Goal: Task Accomplishment & Management: Manage account settings

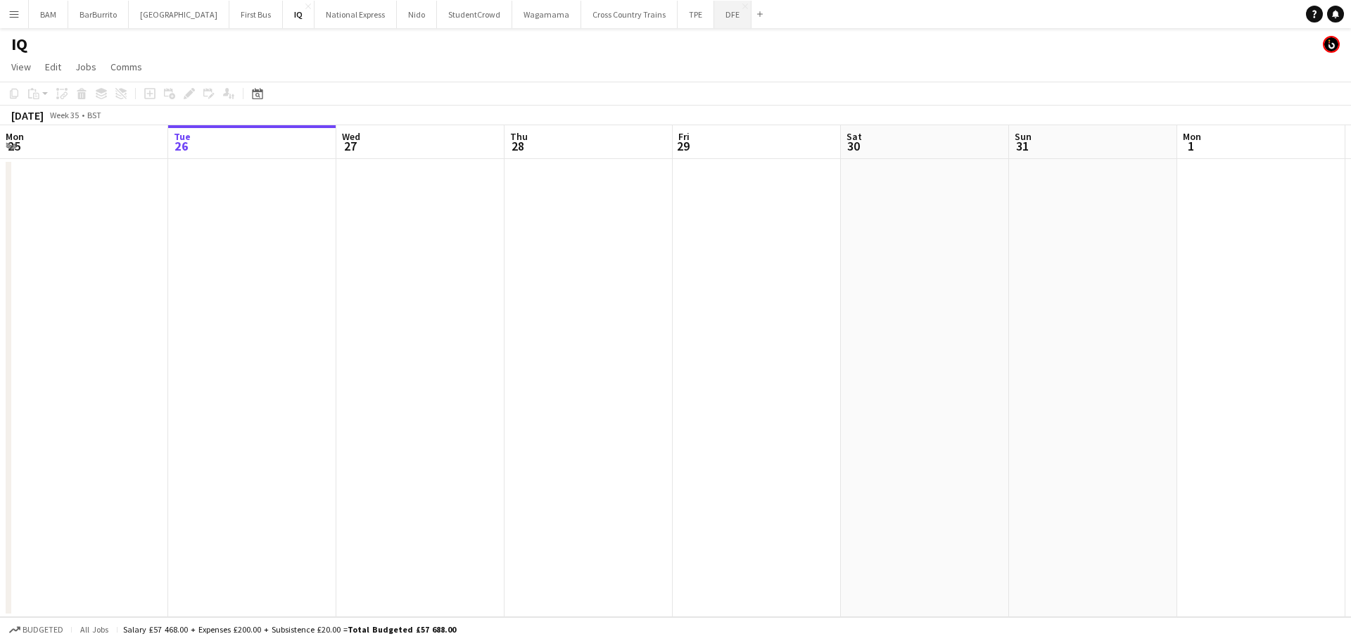
click at [714, 26] on button "DFE Close" at bounding box center [732, 14] width 37 height 27
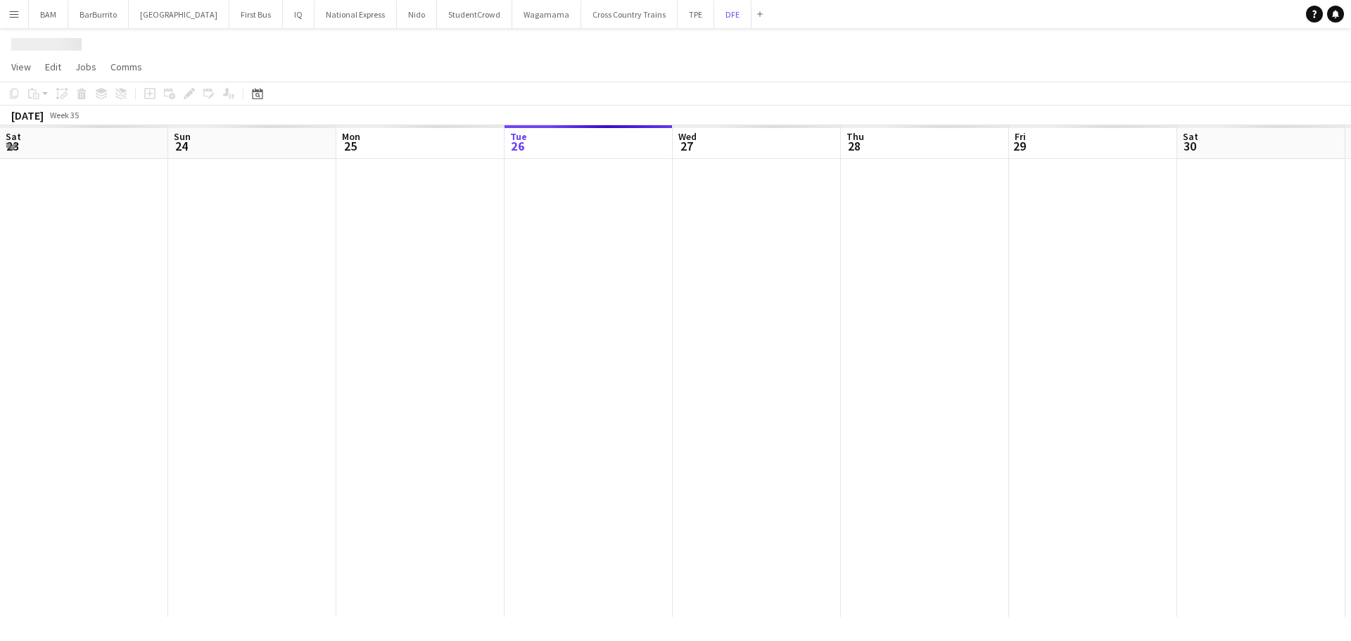
scroll to position [0, 336]
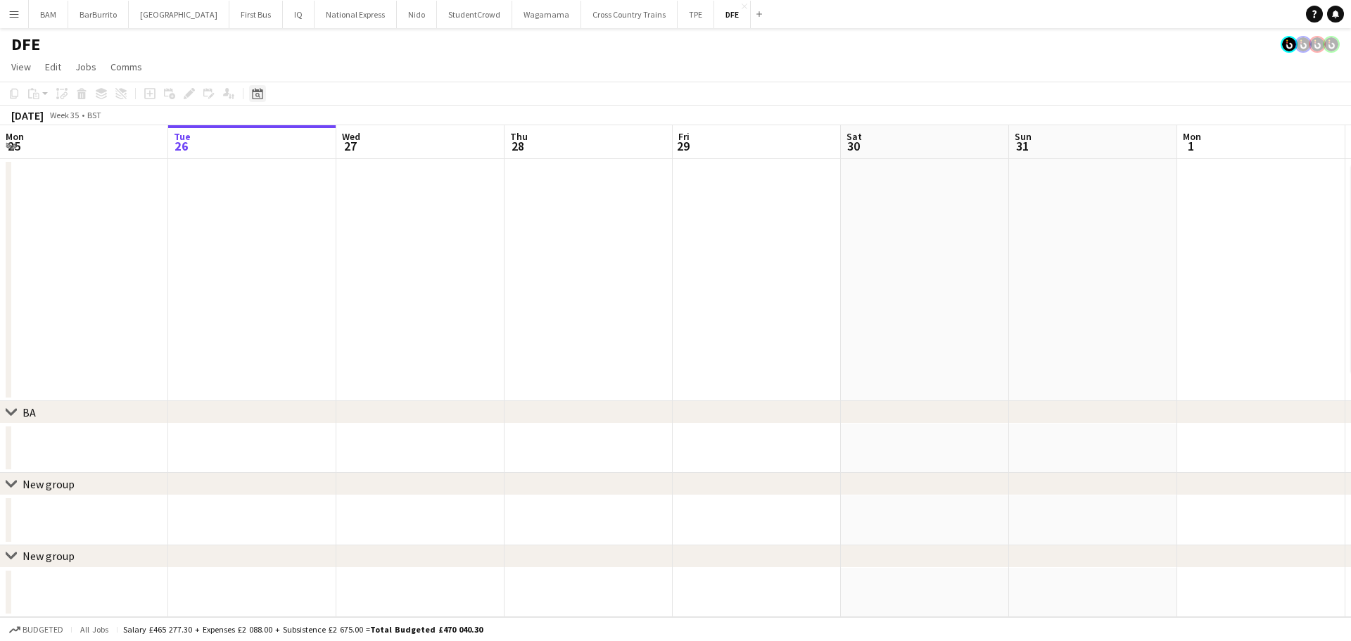
click at [258, 99] on icon at bounding box center [257, 93] width 11 height 11
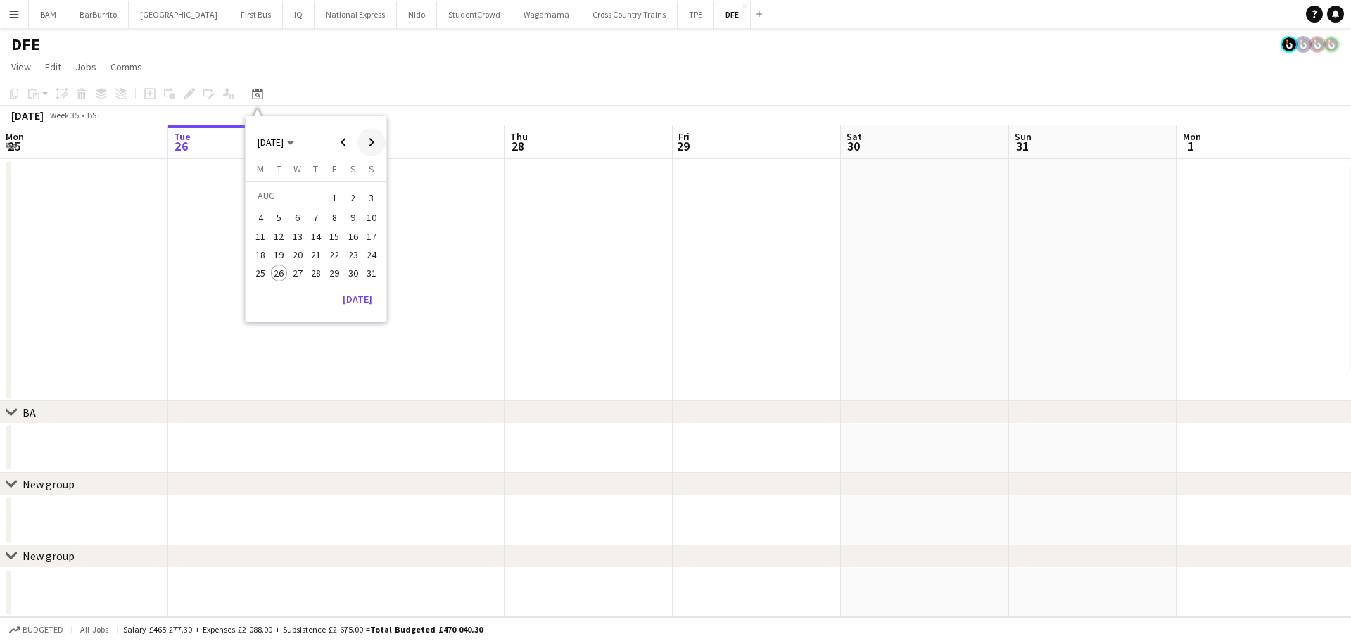
click at [372, 139] on span "Next month" at bounding box center [371, 142] width 28 height 28
click at [260, 215] on span "1" at bounding box center [260, 214] width 17 height 17
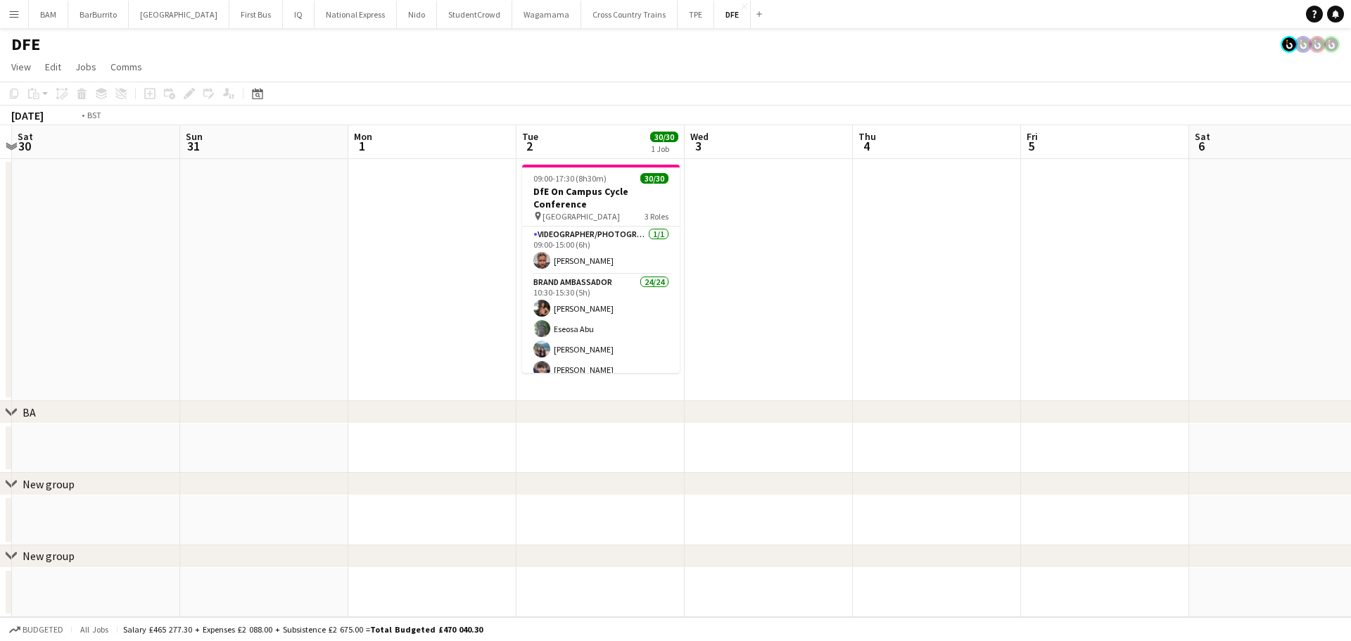
drag, startPoint x: 877, startPoint y: 229, endPoint x: 476, endPoint y: 196, distance: 402.4
click at [476, 196] on app-calendar-viewport "Wed 27 Thu 28 Fri 29 Sat 30 Sun 31 Mon 1 Tue 2 30/30 1 Job Wed 3 Thu 4 Fri 5 Sa…" at bounding box center [675, 371] width 1351 height 492
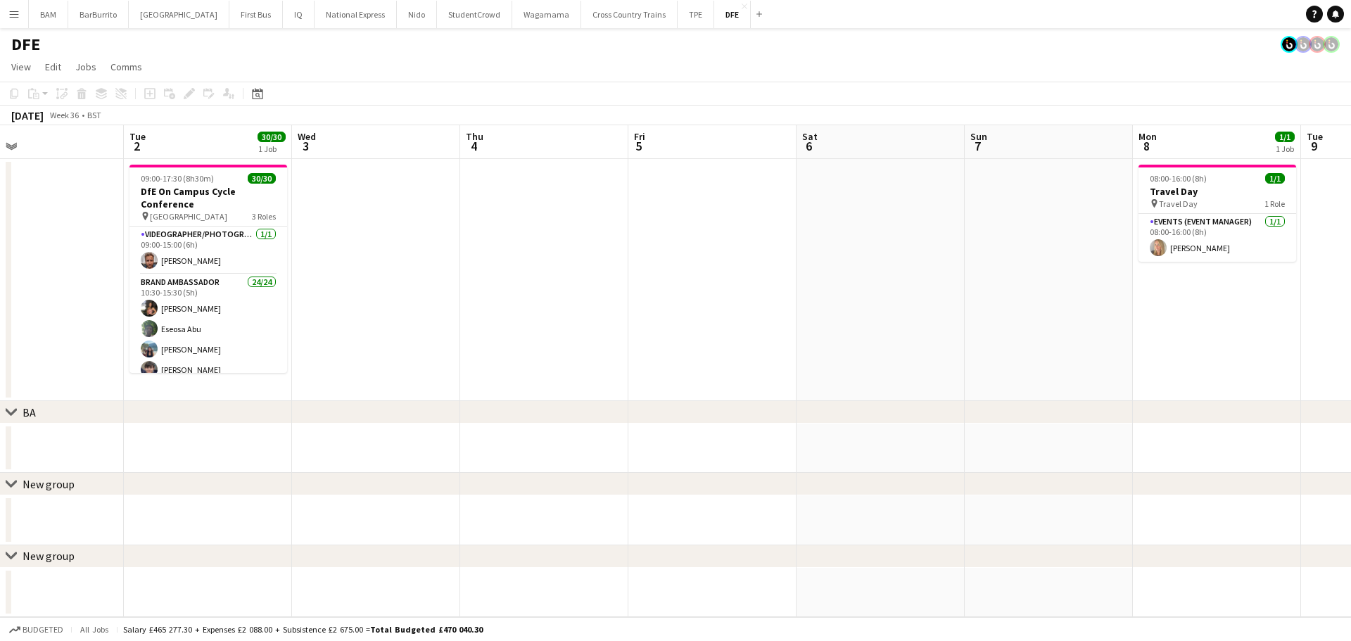
drag, startPoint x: 1113, startPoint y: 250, endPoint x: 399, endPoint y: 206, distance: 715.5
click at [414, 208] on app-calendar-viewport "Fri 29 Sat 30 Sun 31 Mon 1 Tue 2 30/30 1 Job Wed 3 Thu 4 Fri 5 Sat 6 Sun 7 Mon …" at bounding box center [675, 371] width 1351 height 492
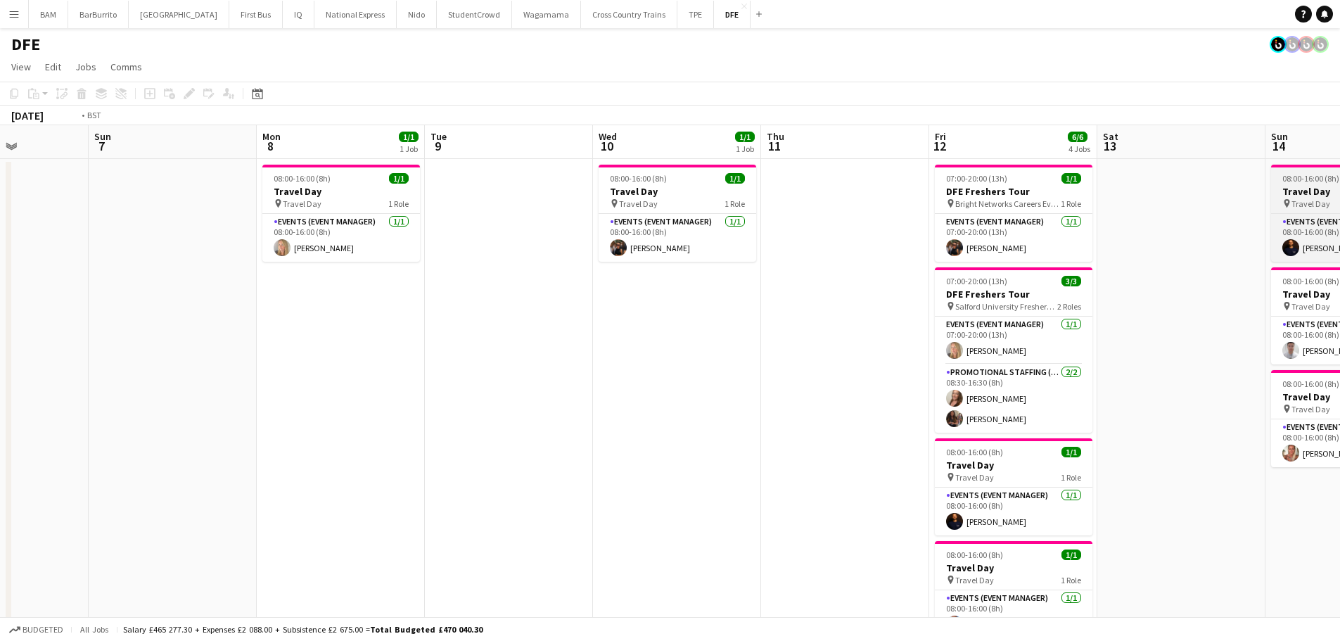
drag, startPoint x: 1156, startPoint y: 249, endPoint x: 550, endPoint y: 187, distance: 609.0
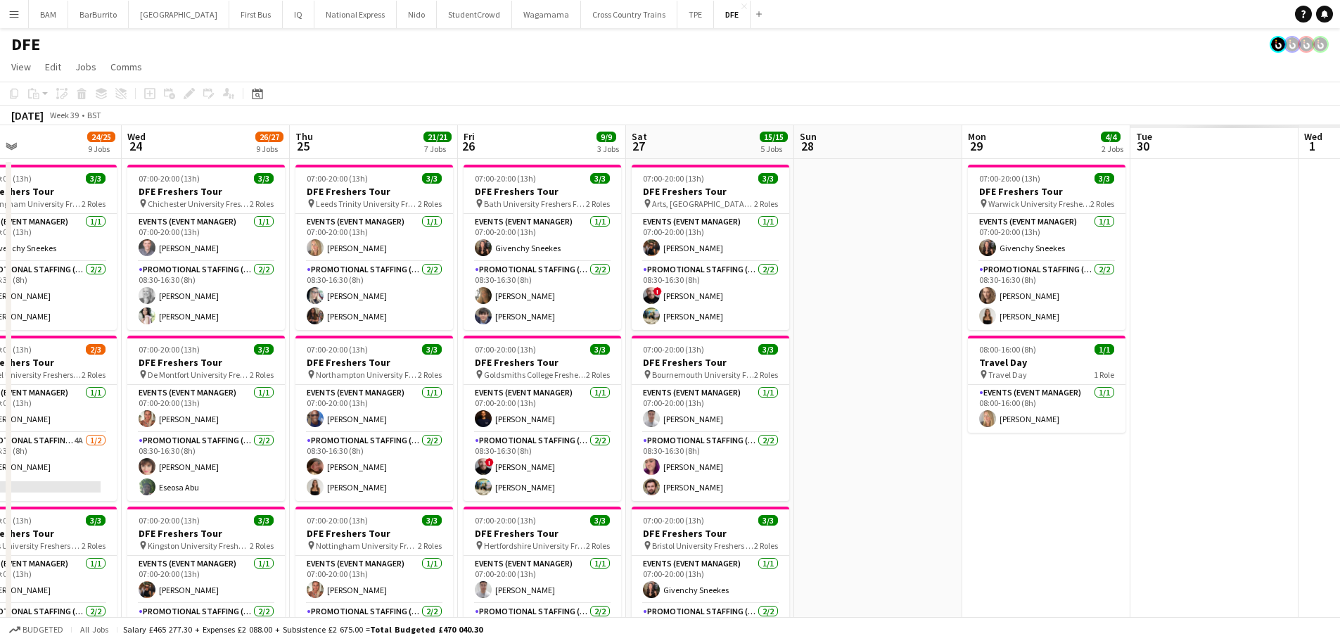
drag, startPoint x: 295, startPoint y: 252, endPoint x: 318, endPoint y: 249, distance: 23.4
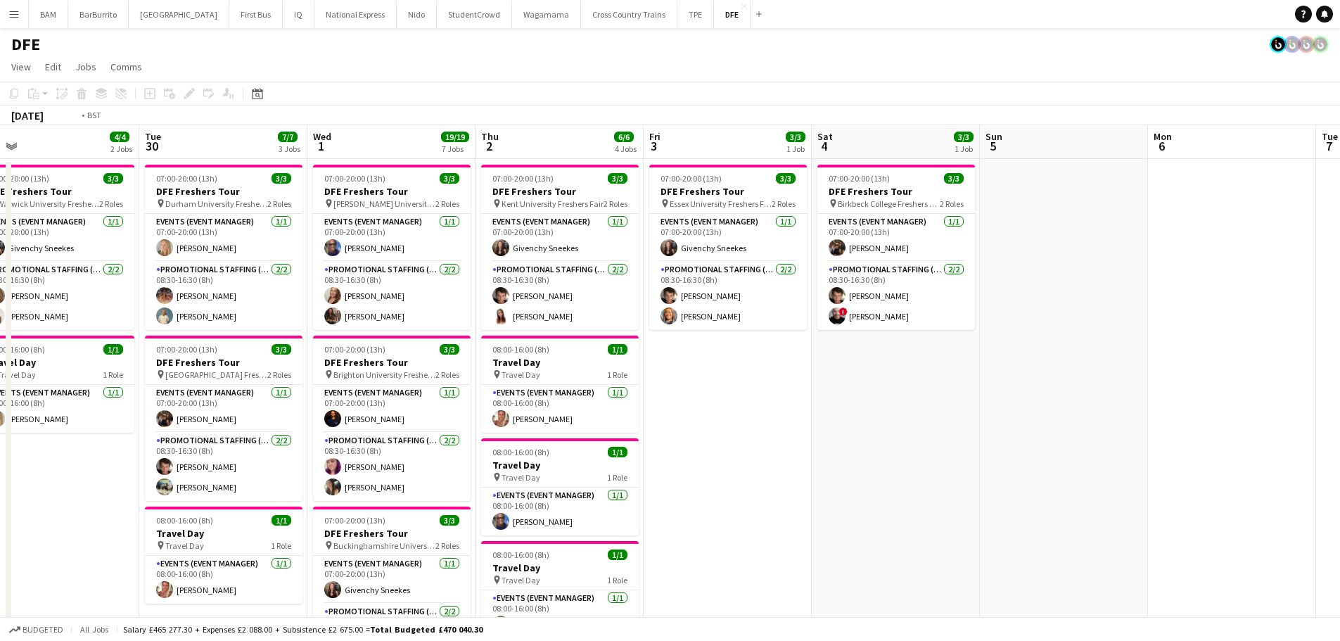
scroll to position [0, 553]
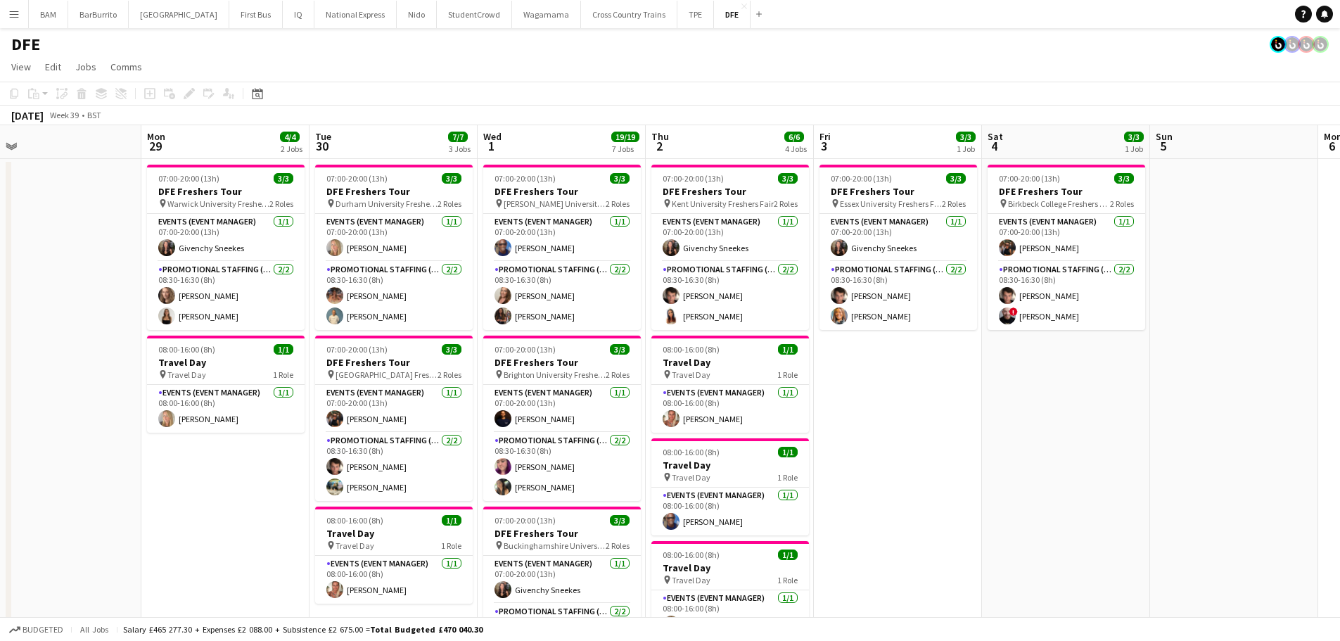
scroll to position [0, 310]
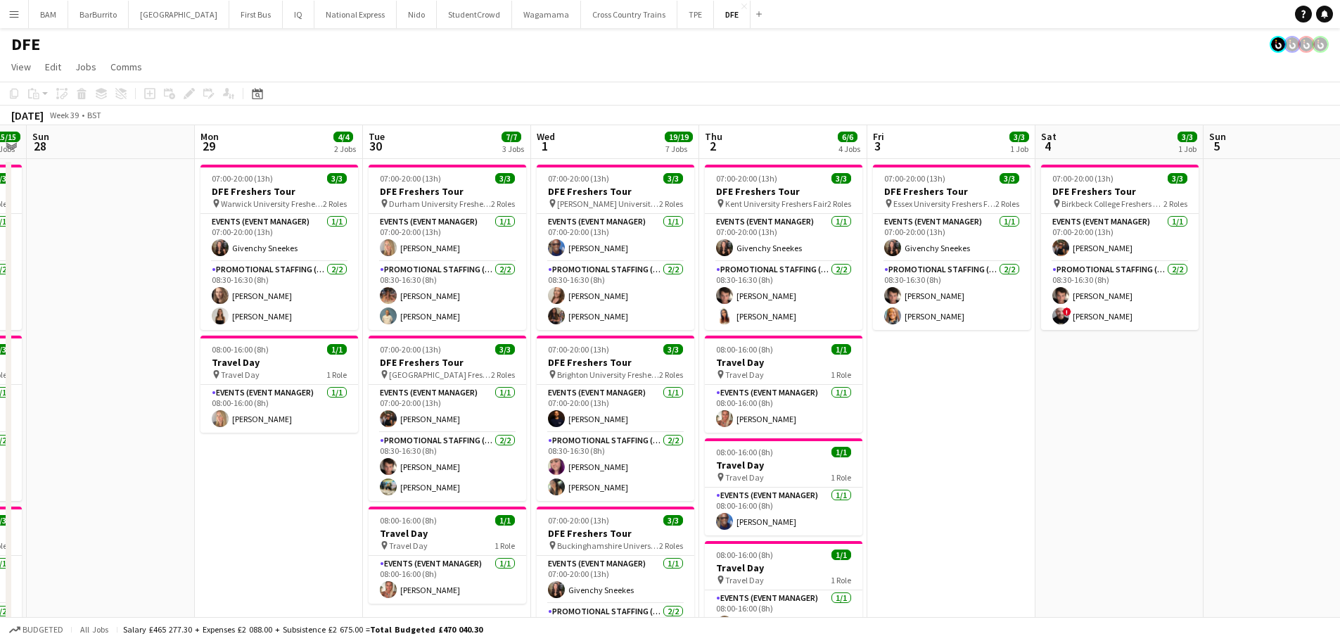
drag, startPoint x: 559, startPoint y: 264, endPoint x: 803, endPoint y: 278, distance: 243.9
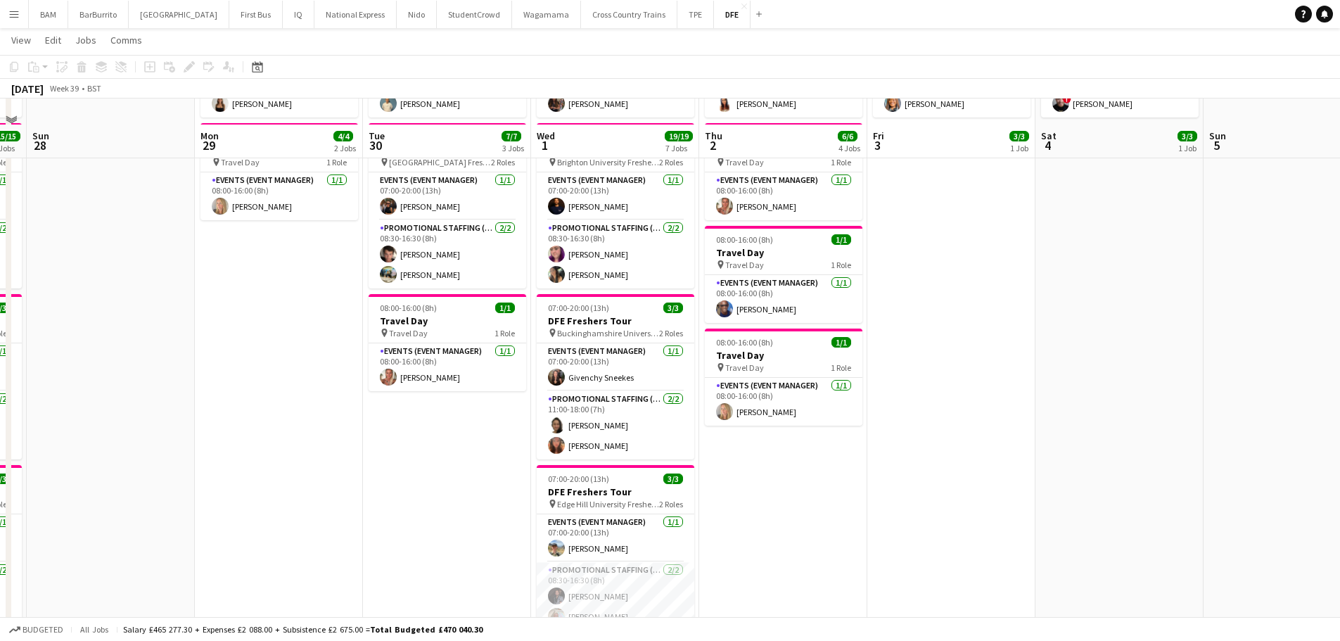
scroll to position [493, 0]
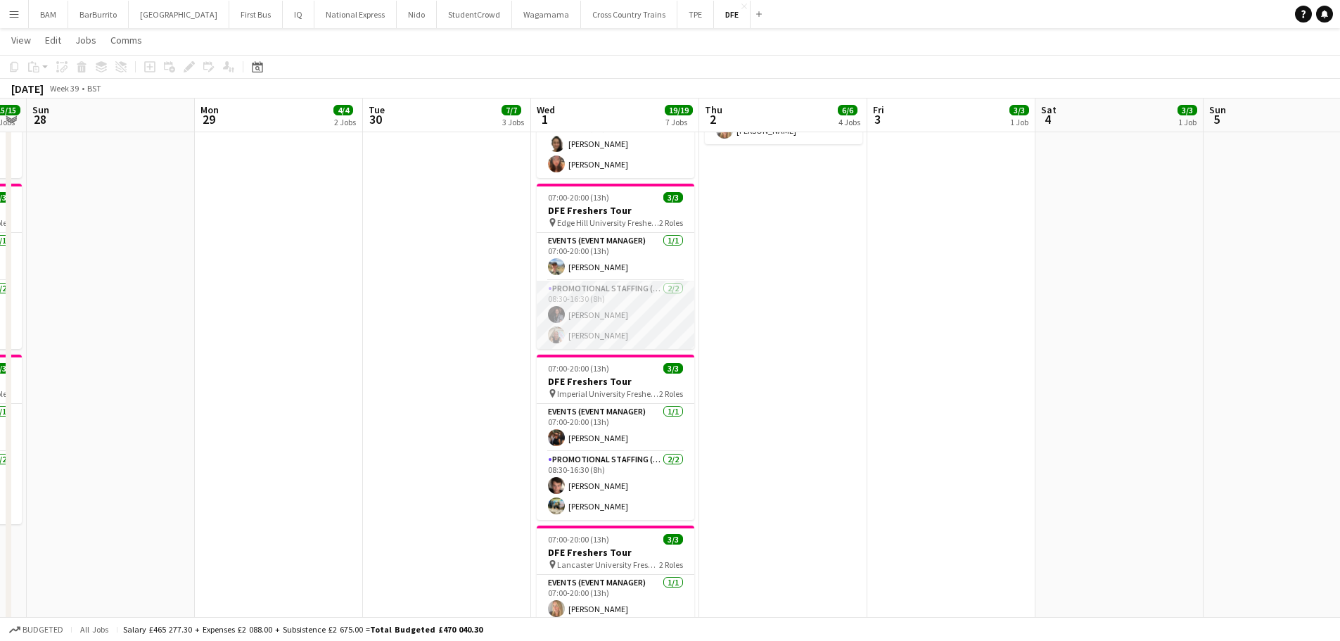
click at [632, 332] on app-card-role "Promotional Staffing (Brand Ambassadors) 2/2 08:30-16:30 (8h) Richard Walker Ly…" at bounding box center [616, 315] width 158 height 68
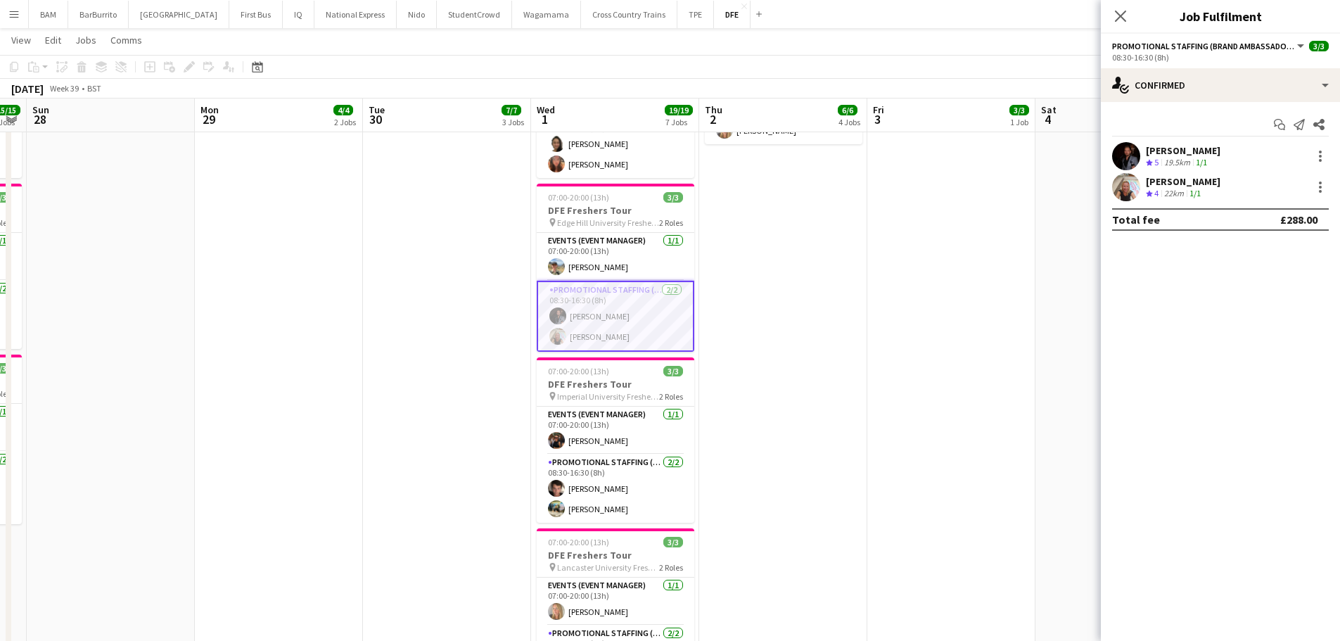
click at [1225, 163] on div "Richard Walker Crew rating 5 19.5km 1/1" at bounding box center [1220, 156] width 239 height 28
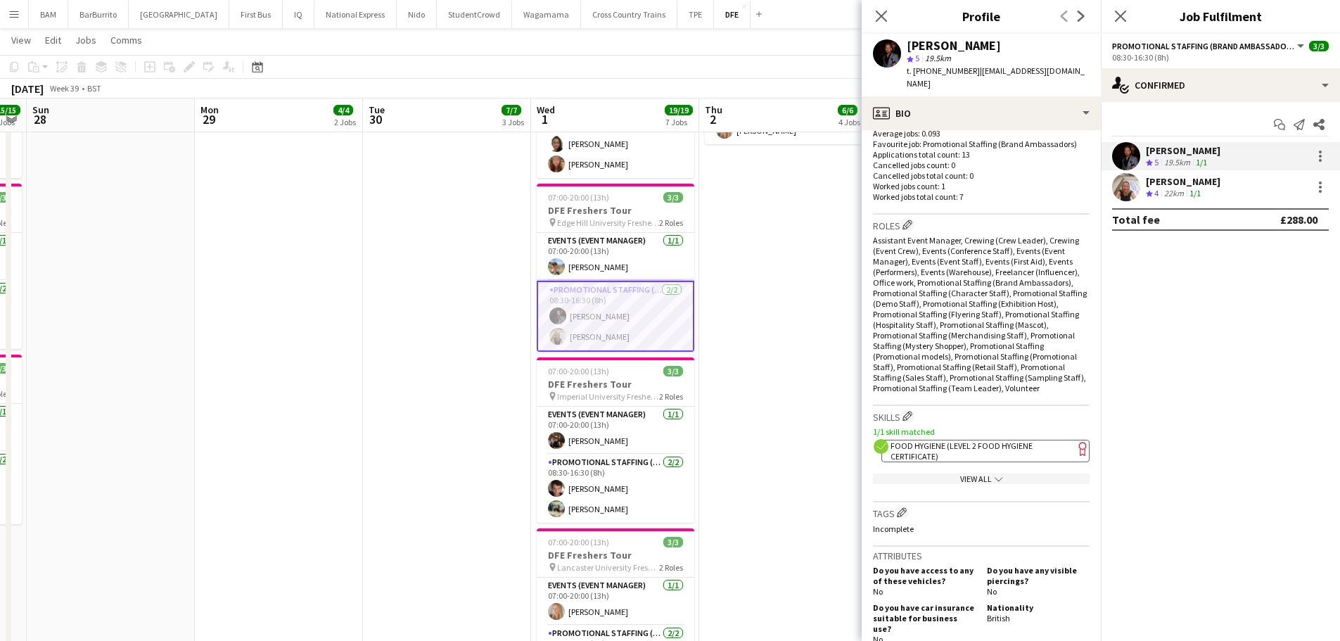
scroll to position [563, 0]
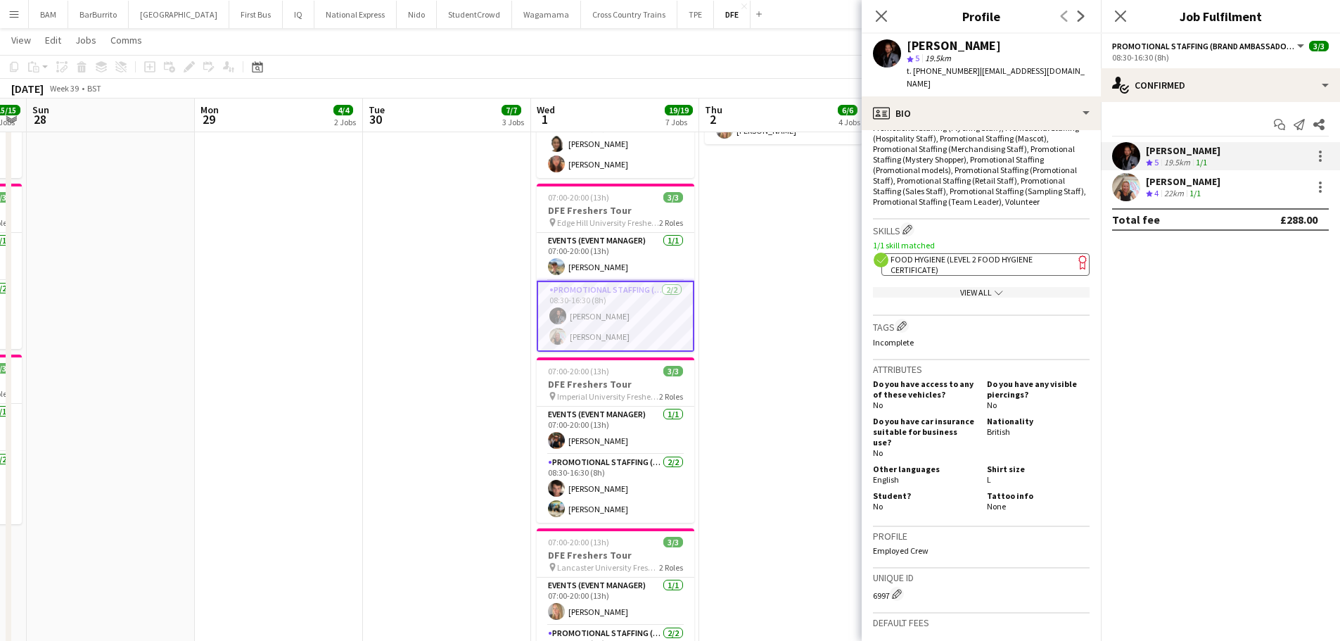
click at [985, 254] on span "Food Hygiene (Level 2 Food Hygiene Certificate)" at bounding box center [962, 264] width 142 height 21
click at [622, 76] on app-toolbar "Copy Paste Paste Ctrl+V Paste with crew Ctrl+Shift+V Paste linked Job Delete Gr…" at bounding box center [670, 67] width 1340 height 24
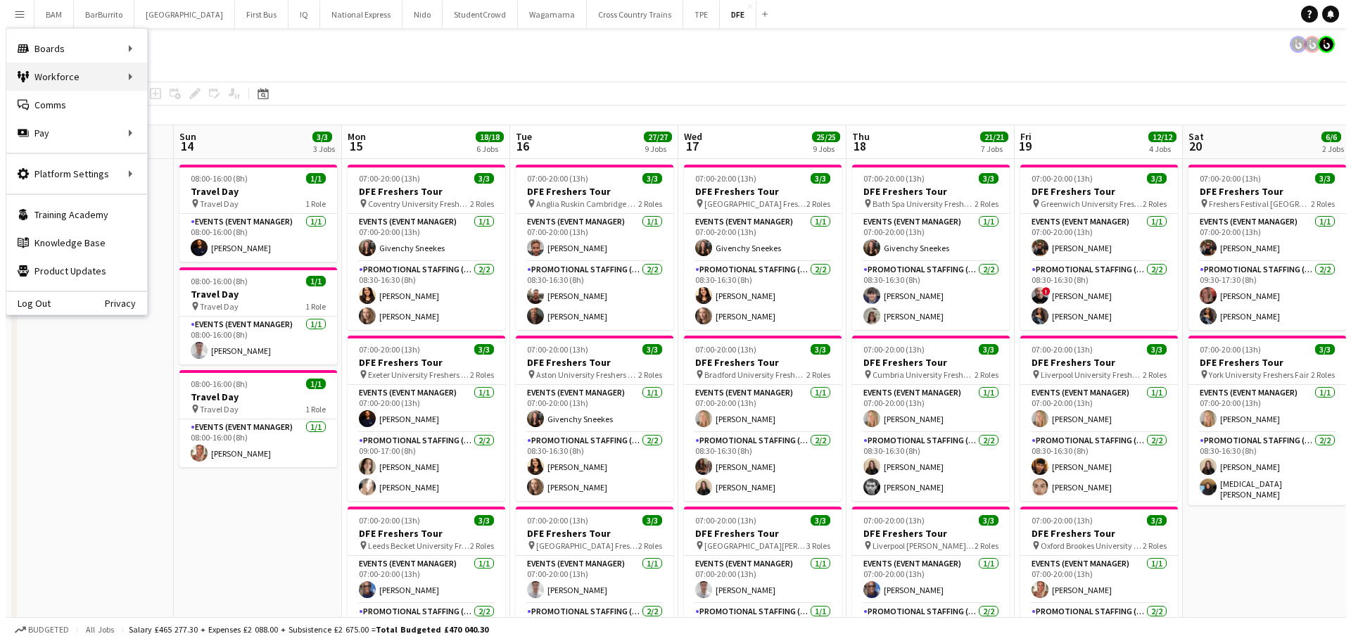
scroll to position [0, 381]
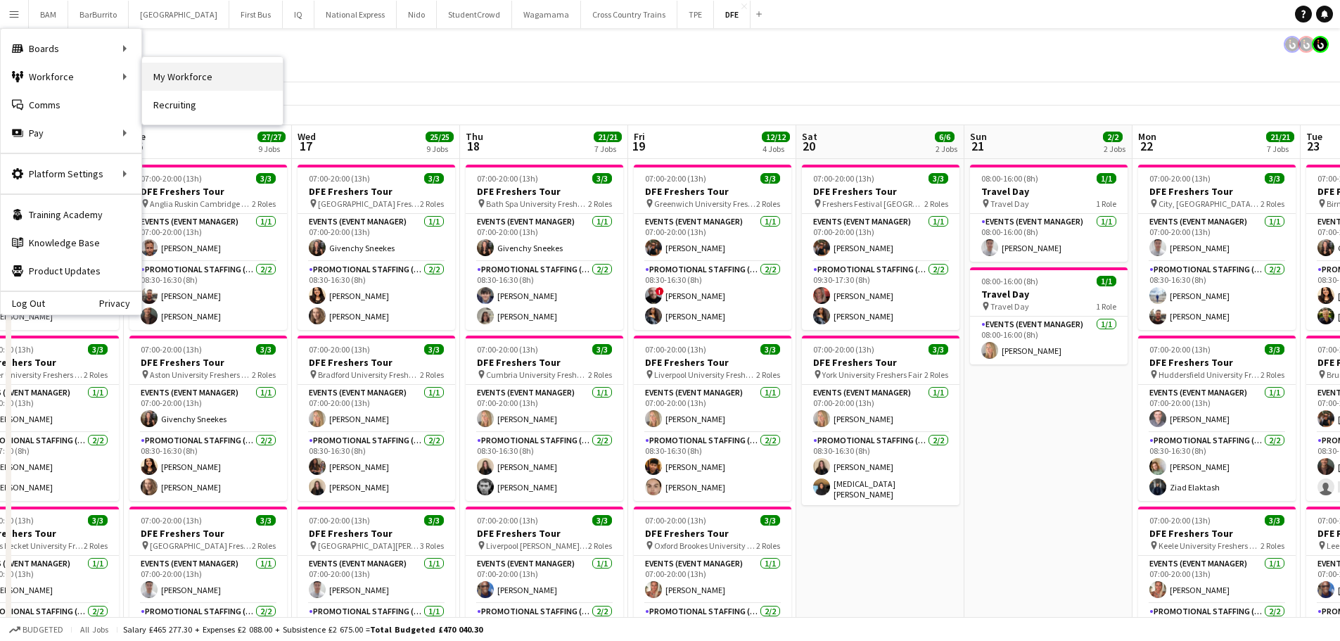
click at [184, 78] on link "My Workforce" at bounding box center [212, 77] width 141 height 28
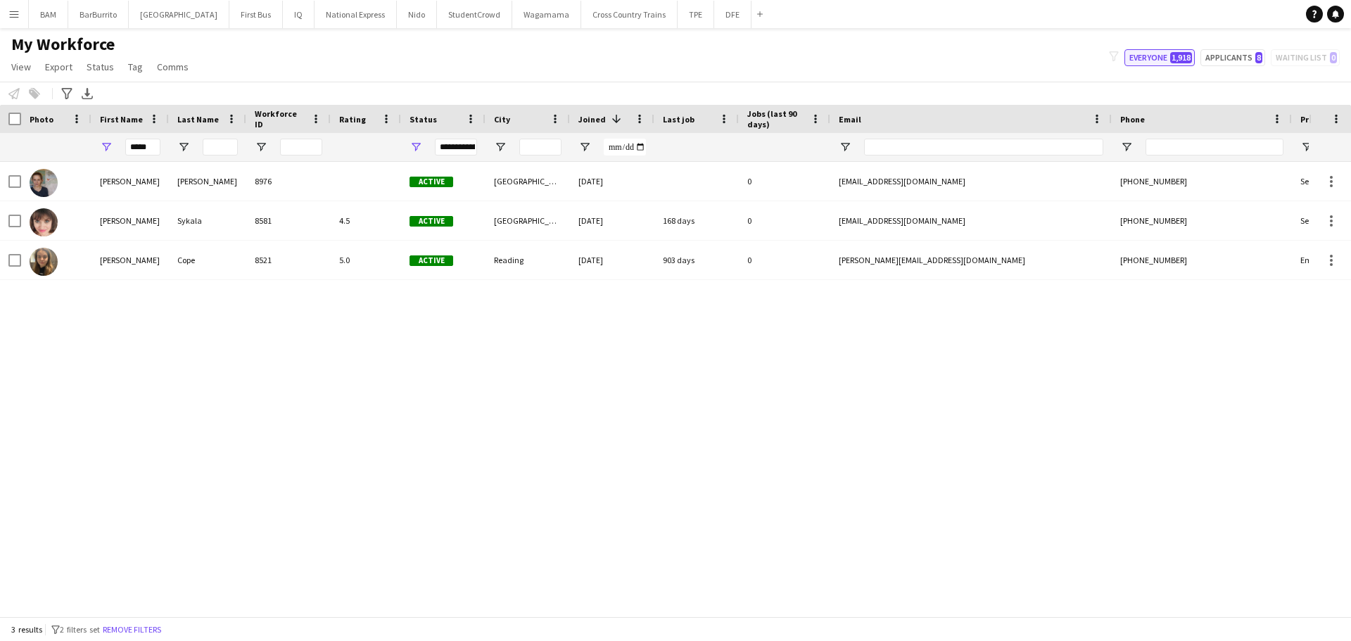
click at [1195, 58] on button "Everyone 1,918" at bounding box center [1159, 57] width 70 height 17
click at [1225, 56] on button "Applicants 8" at bounding box center [1232, 57] width 65 height 17
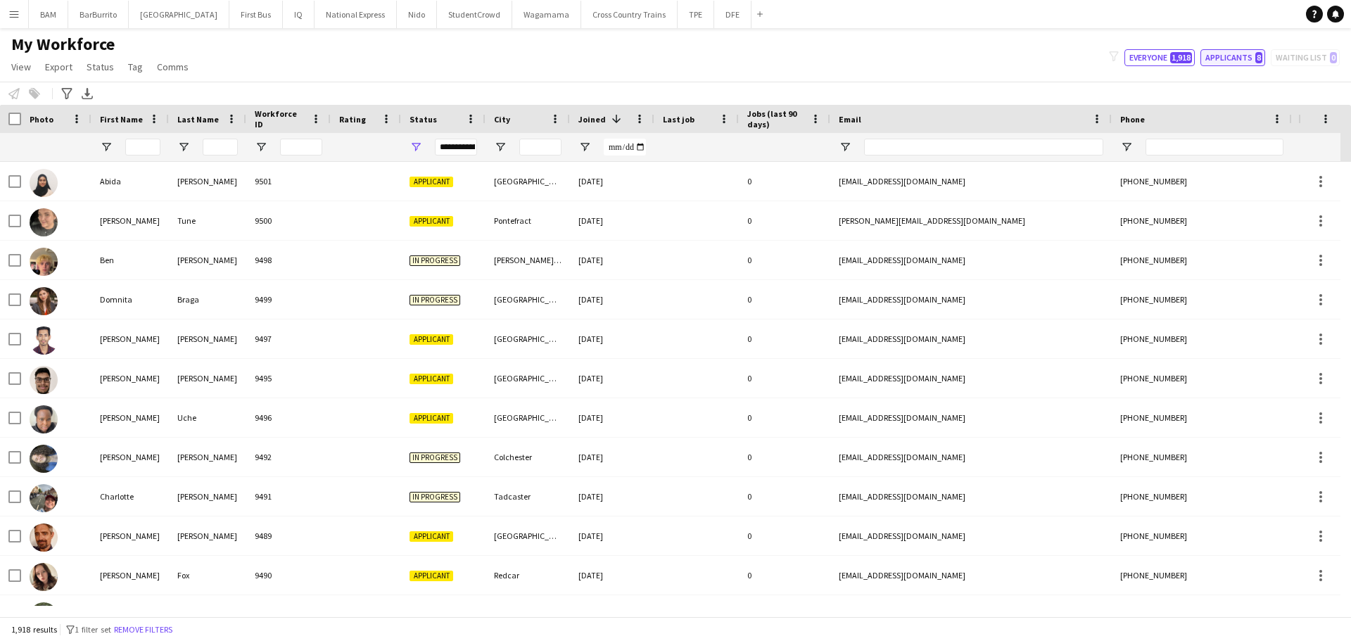
type input "**********"
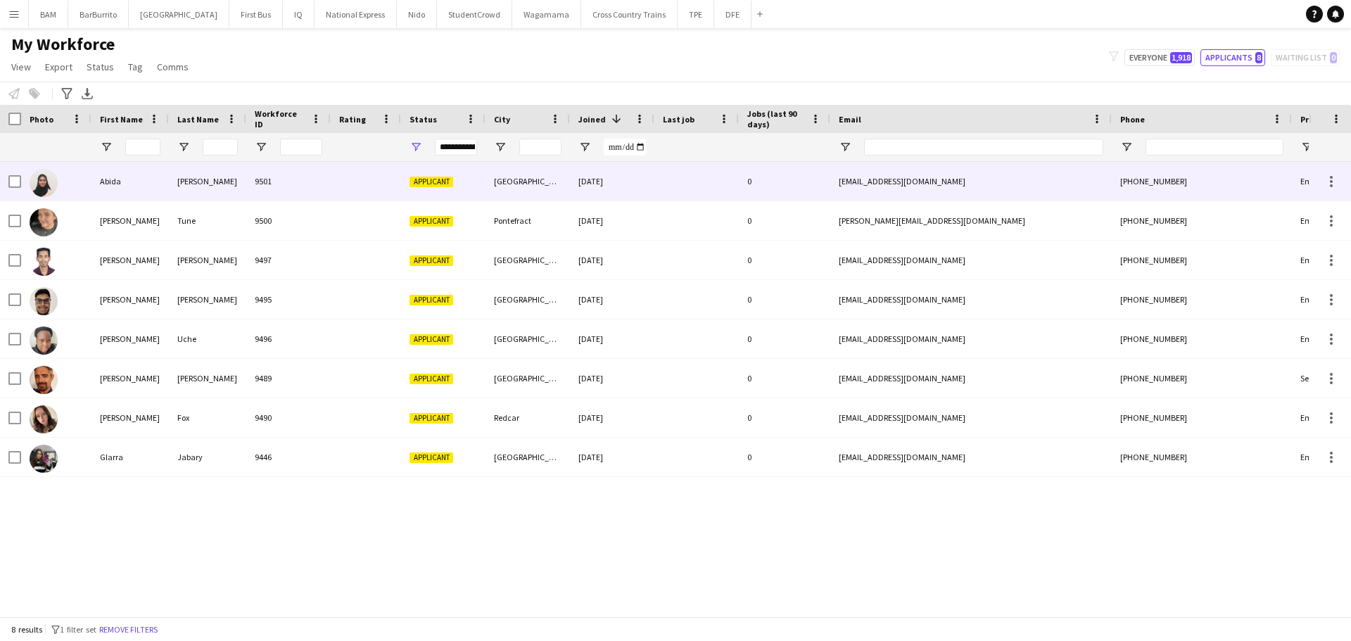
click at [203, 177] on div "[PERSON_NAME]" at bounding box center [207, 181] width 77 height 39
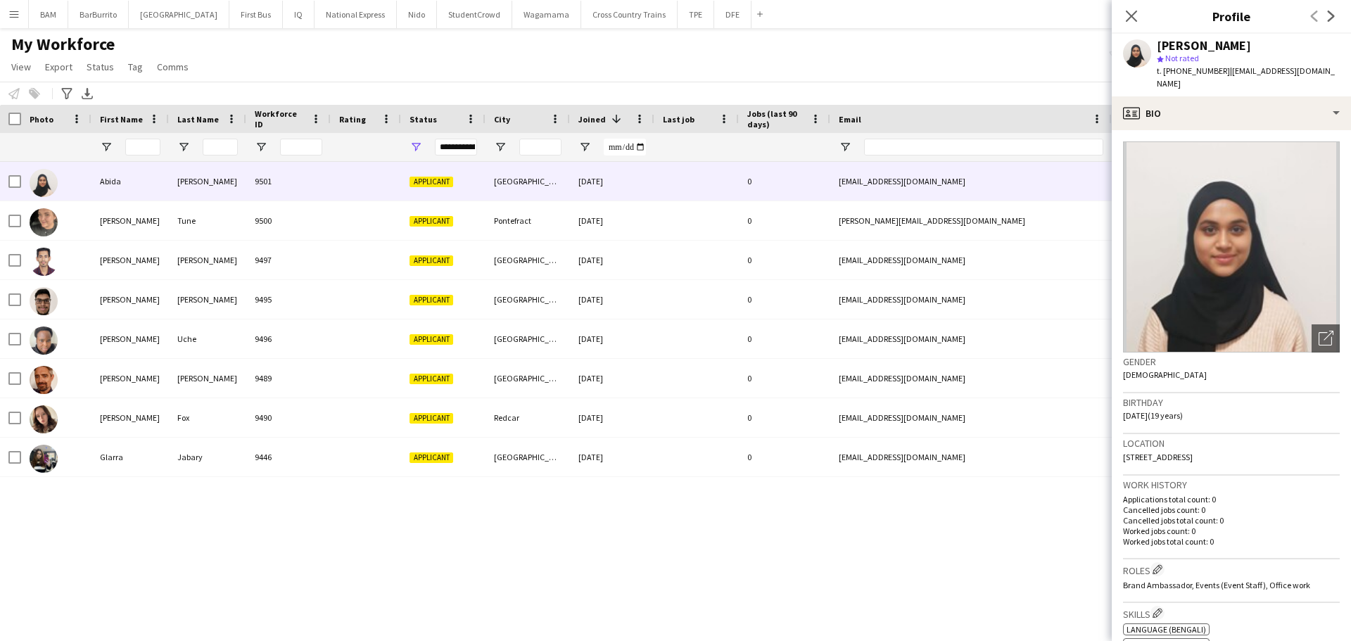
click at [1198, 130] on app-crew-profile-bio "Open photos pop-in Gender [DEMOGRAPHIC_DATA] Birthday [DEMOGRAPHIC_DATA] (19 ye…" at bounding box center [1231, 385] width 239 height 511
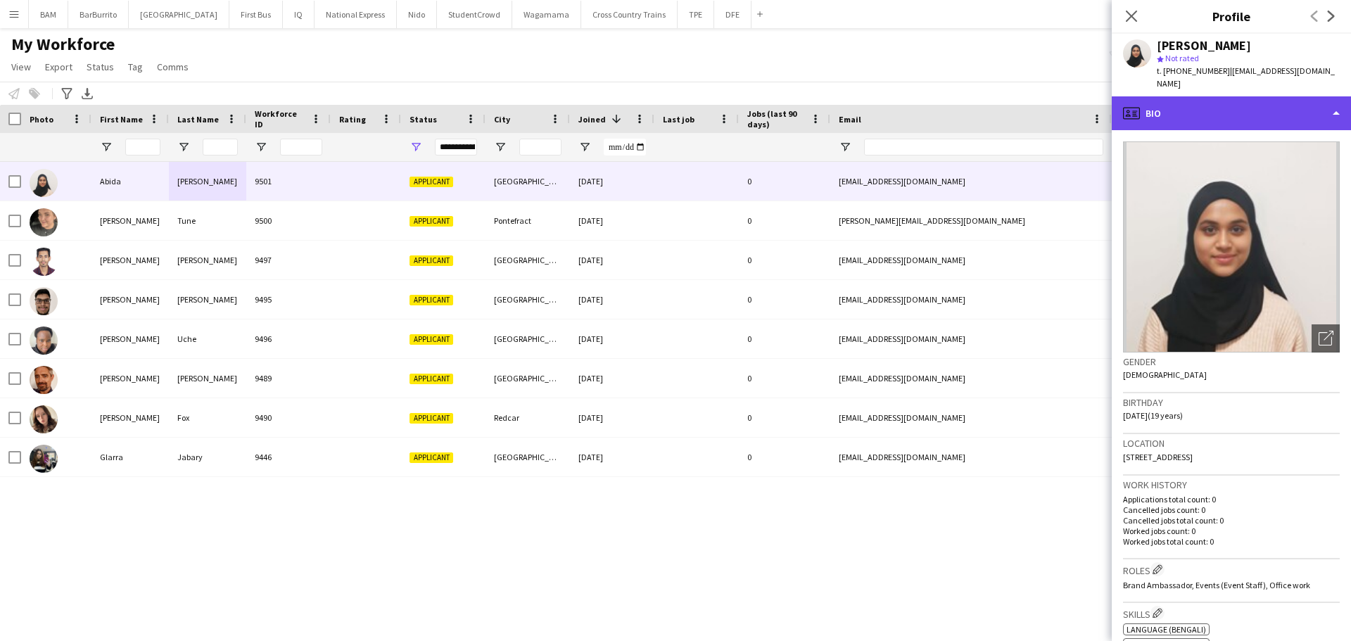
click at [1200, 115] on div "profile Bio" at bounding box center [1231, 113] width 239 height 34
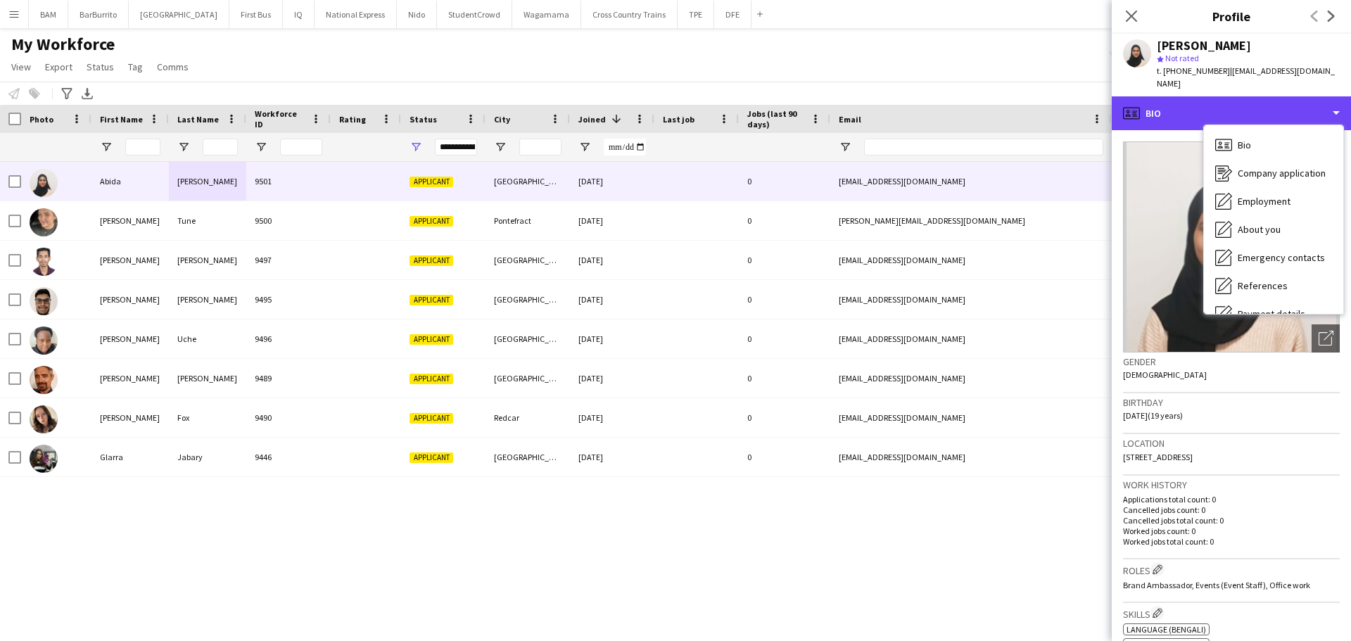
scroll to position [70, 0]
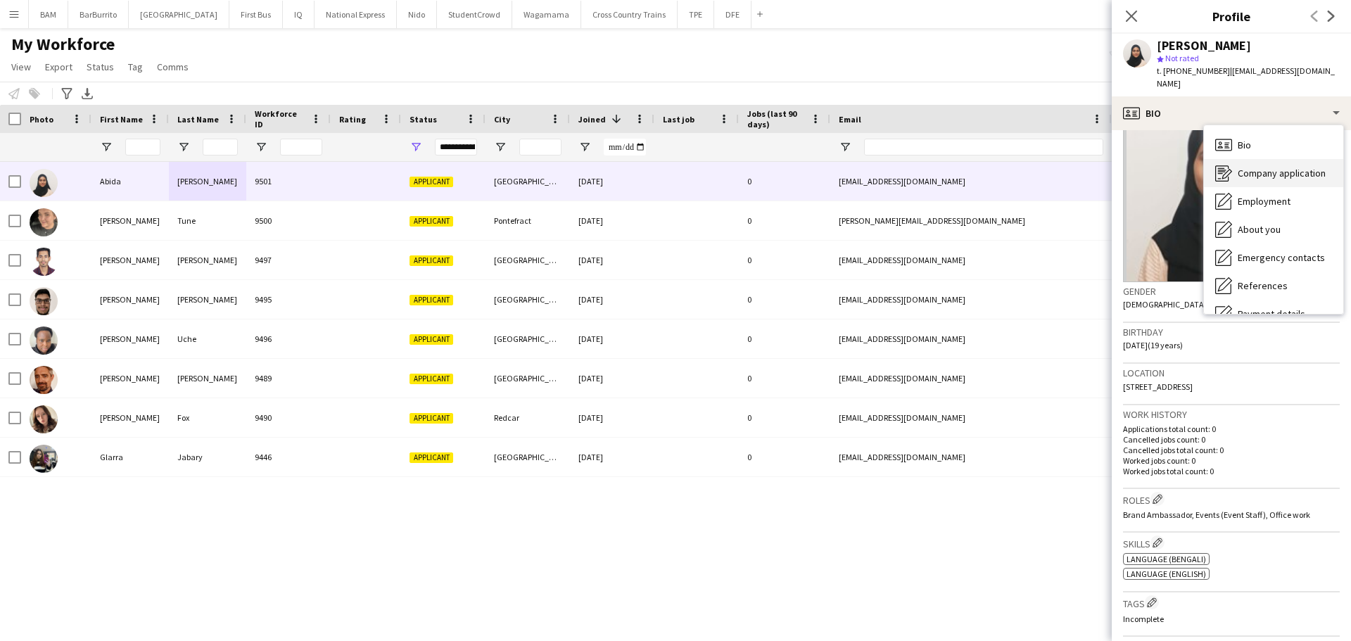
click at [1264, 171] on div "Company application Company application" at bounding box center [1273, 173] width 139 height 28
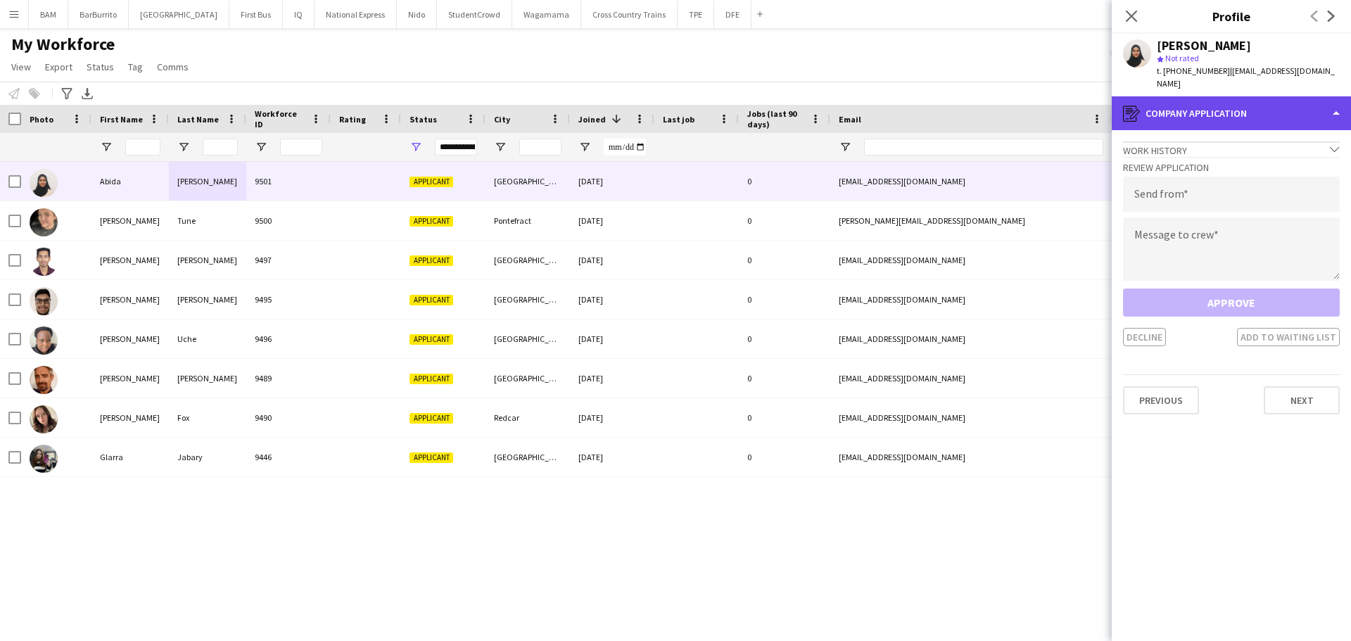
click at [1227, 106] on div "register Company application" at bounding box center [1231, 113] width 239 height 34
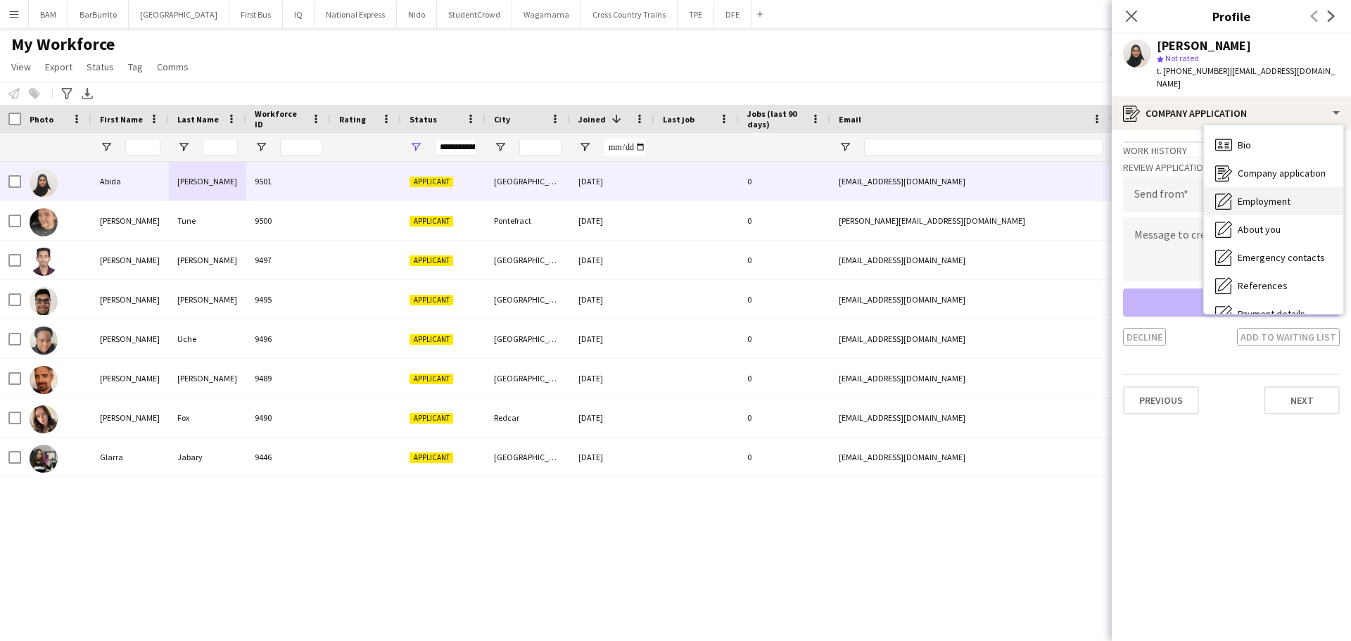
click at [1286, 195] on span "Employment" at bounding box center [1264, 201] width 53 height 13
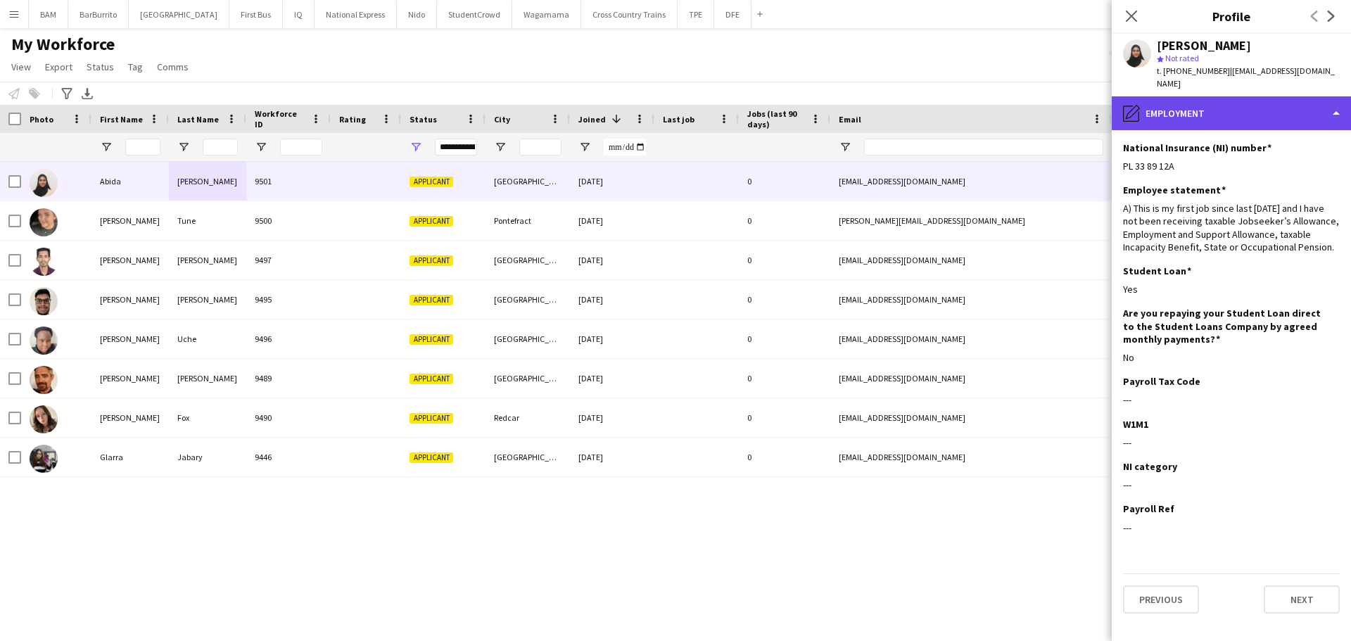
click at [1216, 106] on div "pencil4 Employment" at bounding box center [1231, 113] width 239 height 34
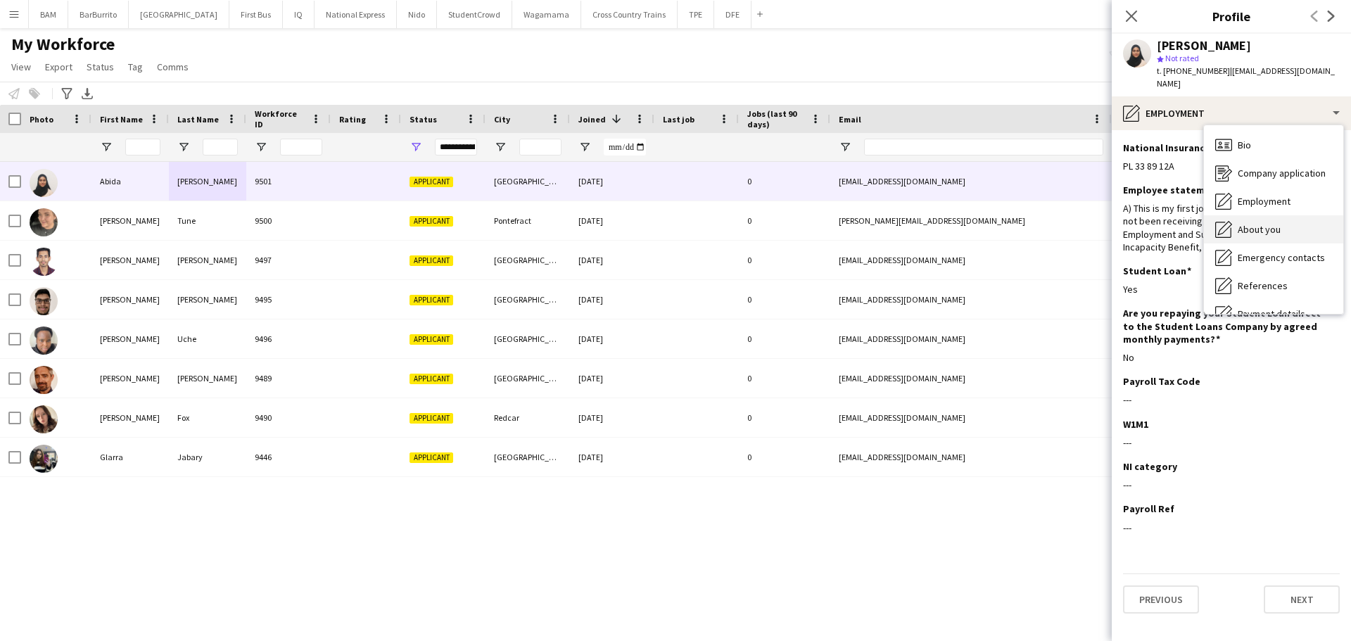
click at [1283, 215] on div "About you About you" at bounding box center [1273, 229] width 139 height 28
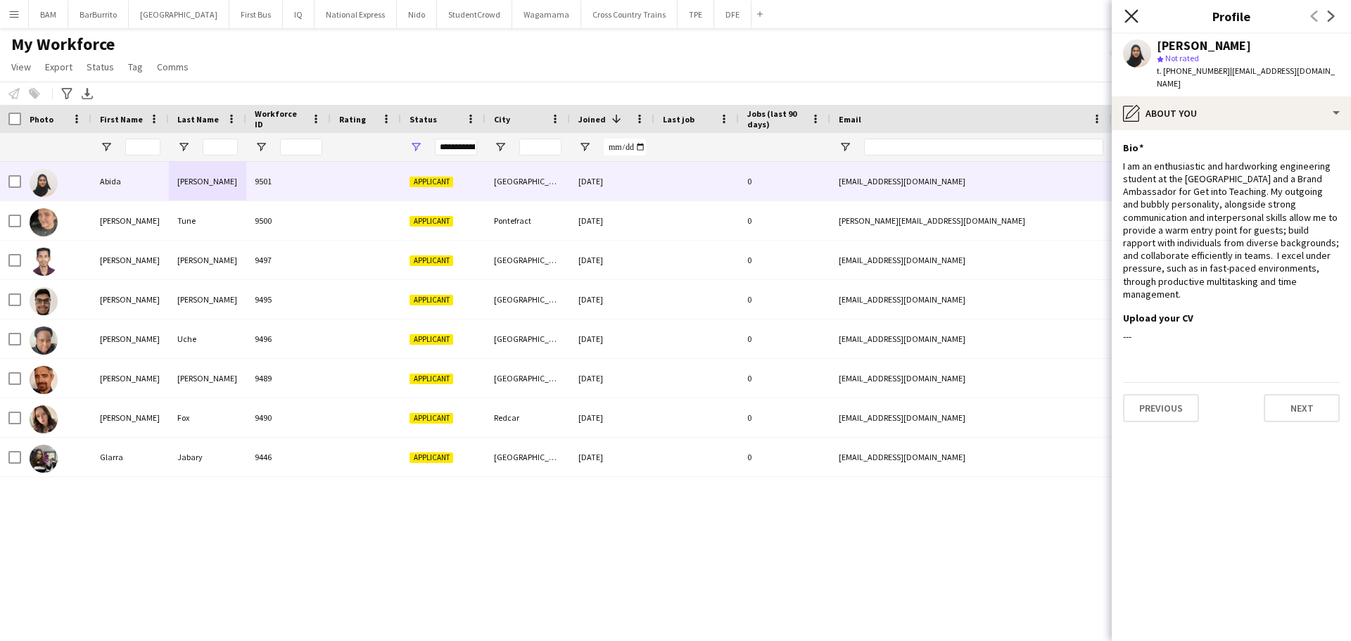
click at [1136, 15] on icon "Close pop-in" at bounding box center [1130, 15] width 13 height 13
